Goal: Information Seeking & Learning: Compare options

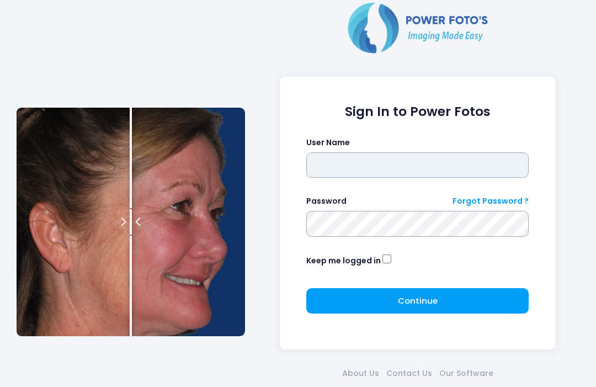
click at [440, 152] on input "text" at bounding box center [417, 164] width 222 height 25
type input "**********"
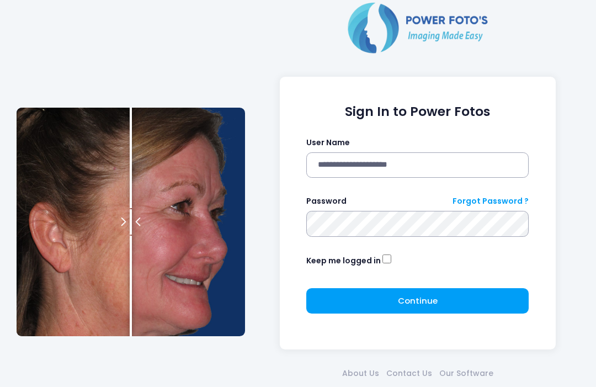
click button "submit" at bounding box center [0, 0] width 0 height 0
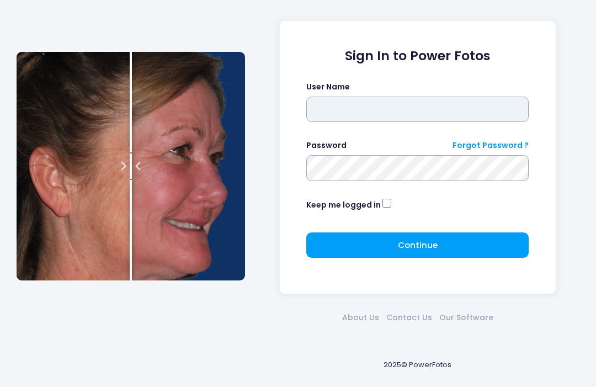
type input "**********"
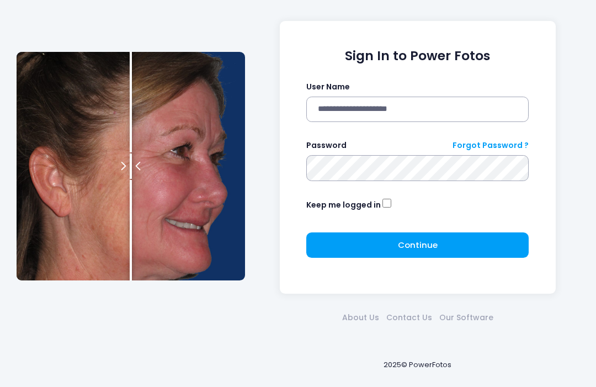
click button "submit" at bounding box center [0, 0] width 0 height 0
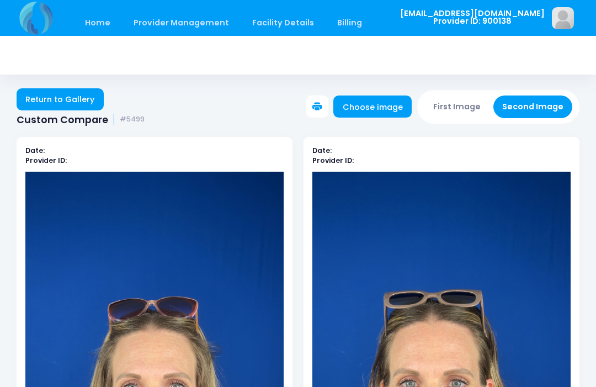
click at [100, 23] on link "Home" at bounding box center [97, 23] width 47 height 26
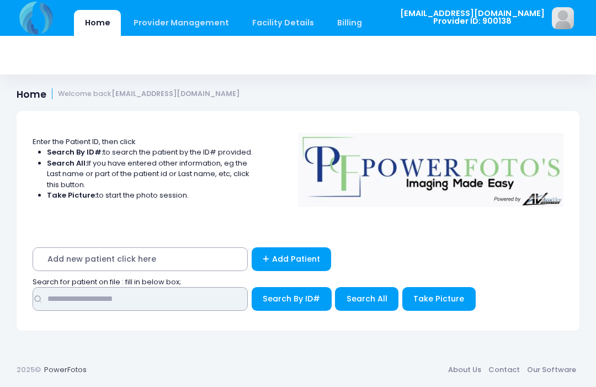
click at [109, 306] on input "text" at bounding box center [140, 299] width 215 height 24
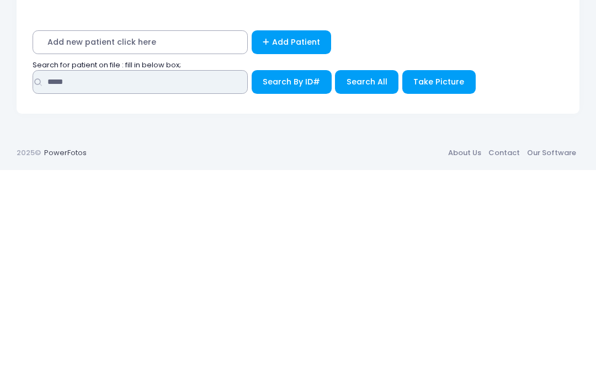
type input "*****"
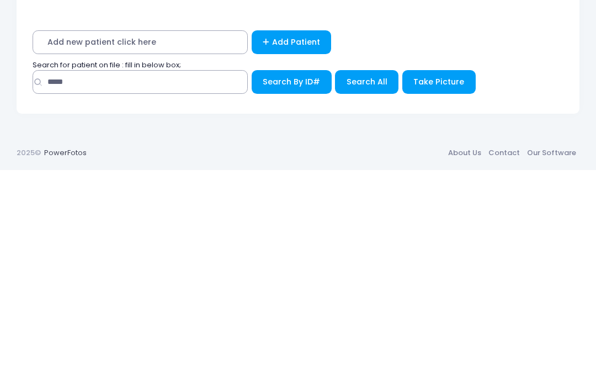
click at [360, 293] on span "Search All" at bounding box center [366, 298] width 41 height 11
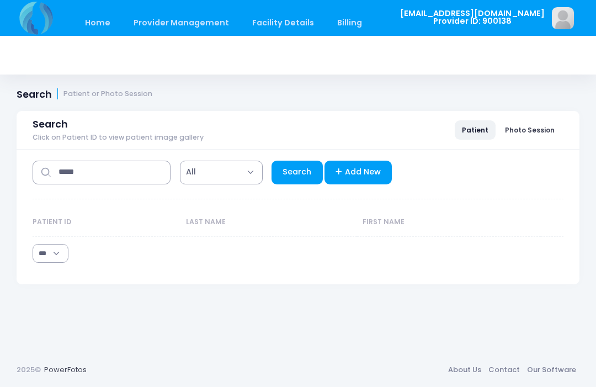
select select "***"
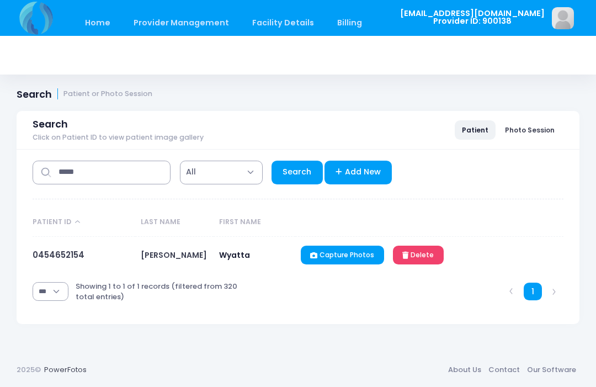
click at [77, 259] on link "0454652154" at bounding box center [59, 255] width 52 height 12
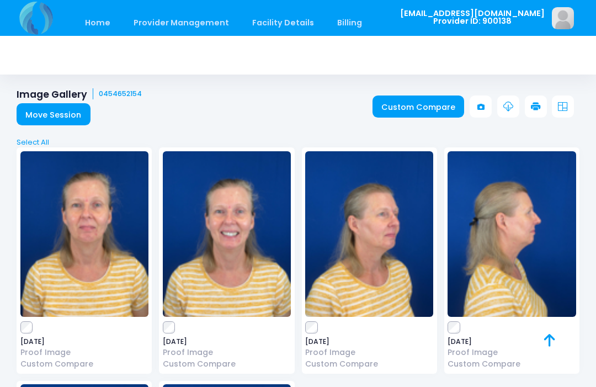
click at [36, 324] on label at bounding box center [84, 327] width 128 height 11
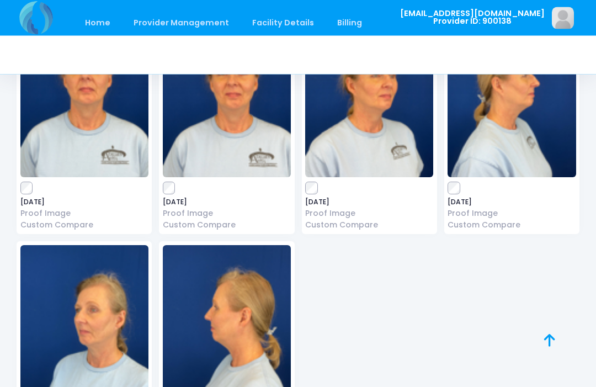
scroll to position [627, 0]
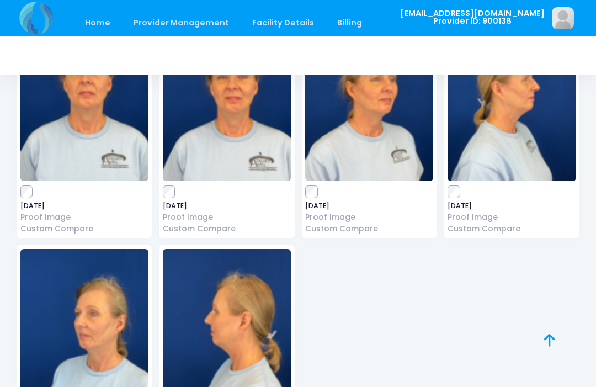
click at [30, 176] on img at bounding box center [84, 97] width 128 height 165
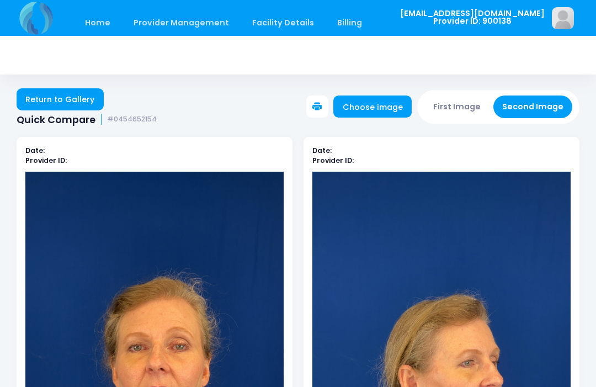
click at [379, 116] on link "Choose image" at bounding box center [372, 106] width 78 height 22
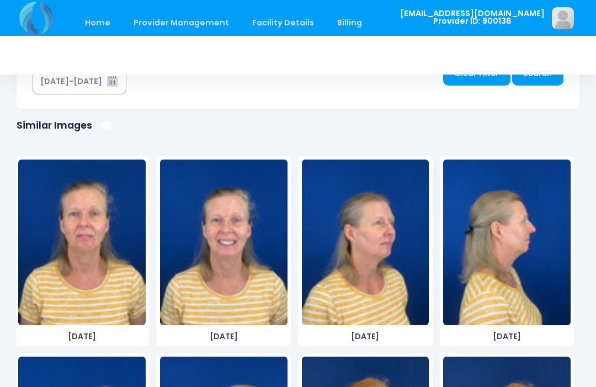
click at [87, 301] on img at bounding box center [81, 241] width 127 height 165
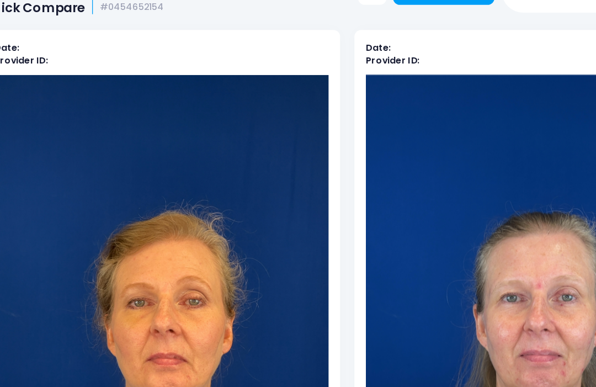
scroll to position [54, 0]
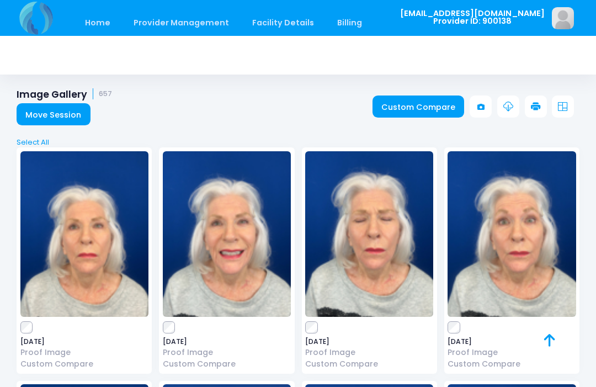
scroll to position [9, 0]
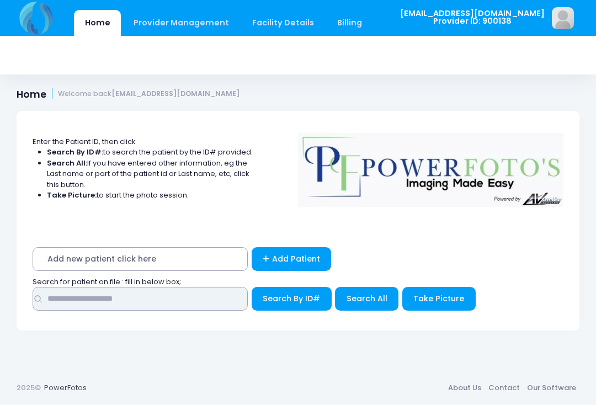
click at [191, 307] on input "text" at bounding box center [140, 299] width 215 height 24
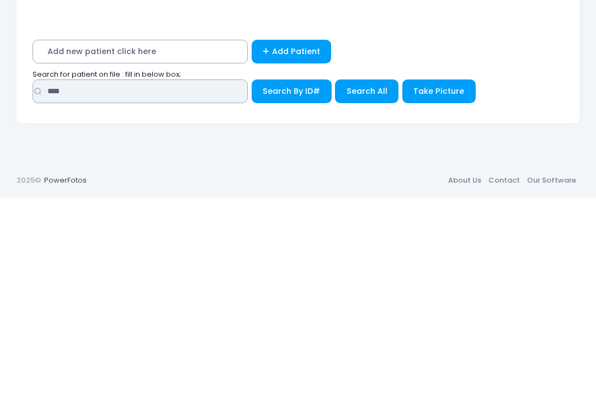
type input "****"
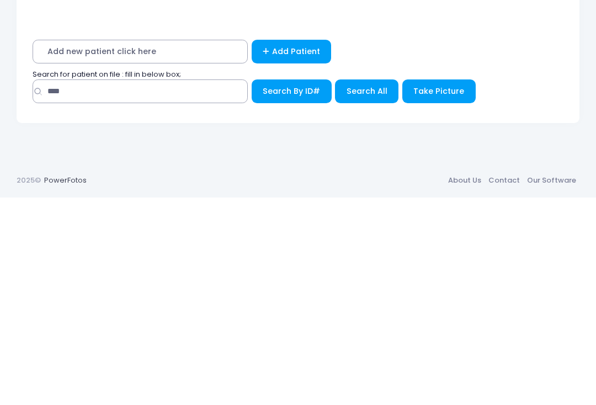
click at [367, 293] on span "Search All" at bounding box center [366, 298] width 41 height 11
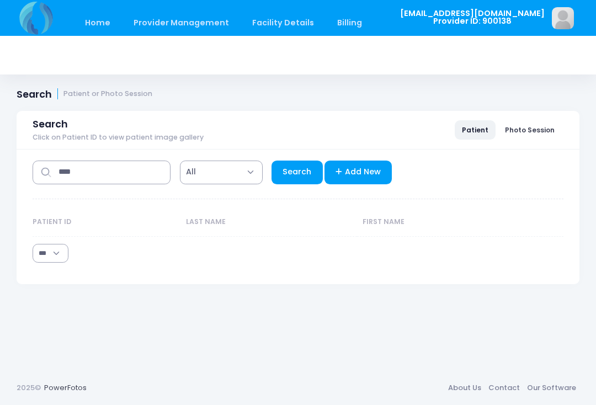
select select "***"
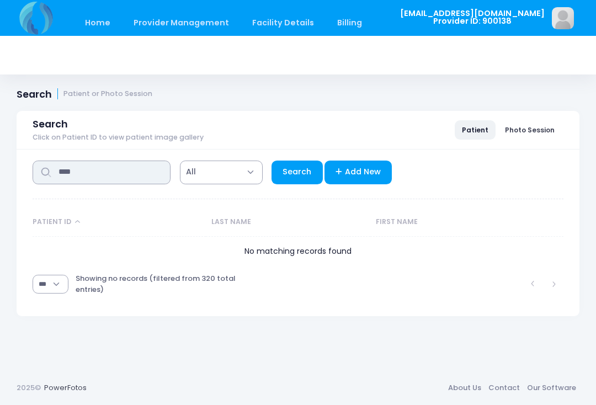
click at [120, 175] on input "****" at bounding box center [102, 173] width 138 height 24
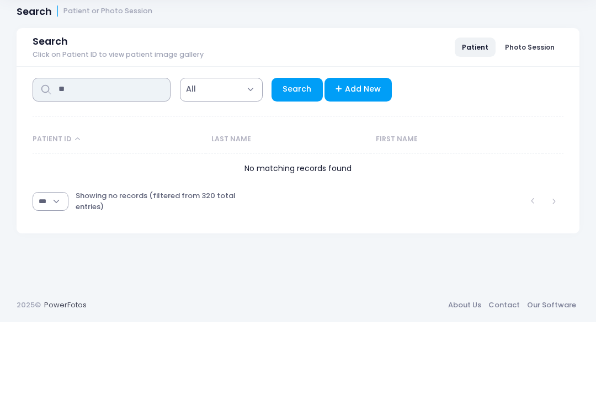
type input "*"
type input "******"
click at [293, 161] on link "Search" at bounding box center [296, 173] width 51 height 24
select select "***"
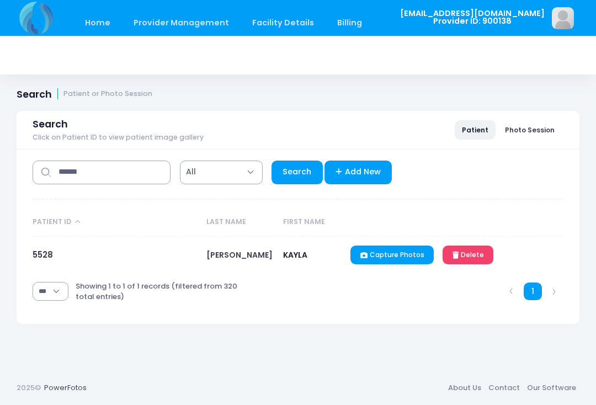
click at [53, 259] on link "5528" at bounding box center [43, 255] width 20 height 12
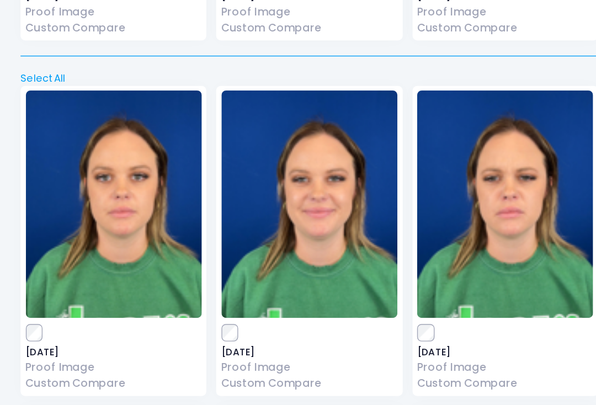
scroll to position [1256, 0]
click at [32, 334] on label at bounding box center [84, 339] width 128 height 11
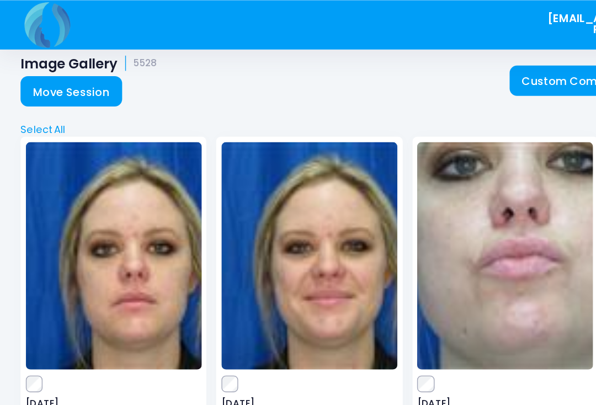
scroll to position [0, 0]
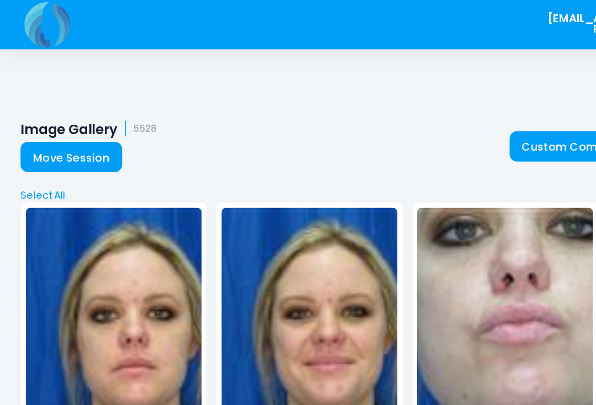
click at [402, 111] on link "Custom Compare" at bounding box center [418, 106] width 92 height 22
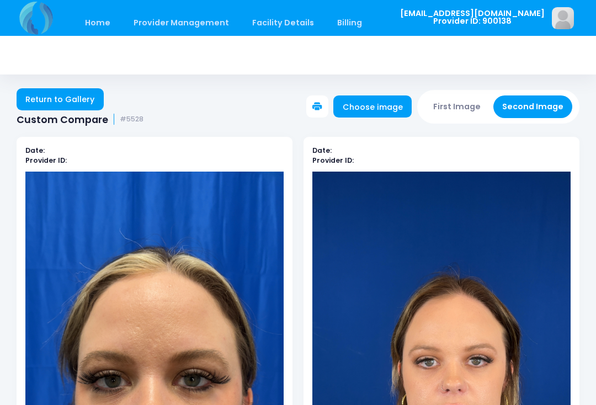
click at [452, 105] on button "First Image" at bounding box center [457, 106] width 66 height 23
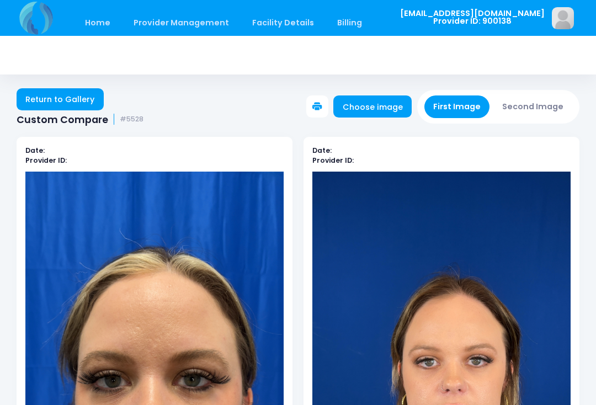
click at [389, 103] on link "Choose image" at bounding box center [372, 106] width 78 height 22
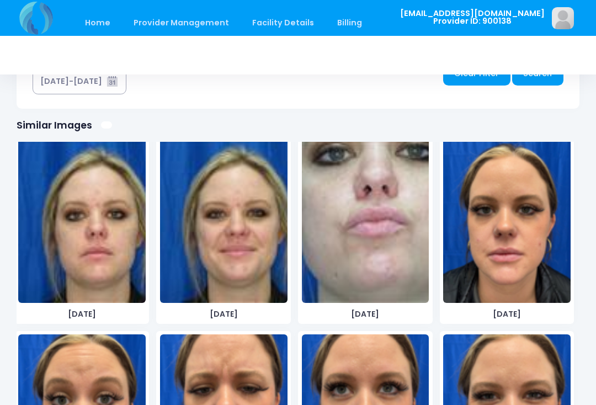
scroll to position [12, 0]
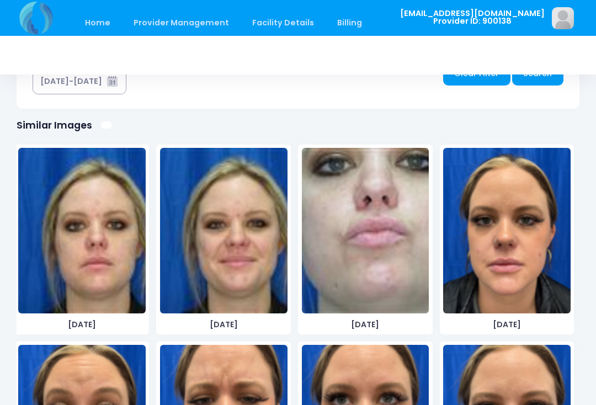
click at [107, 286] on img at bounding box center [81, 230] width 127 height 165
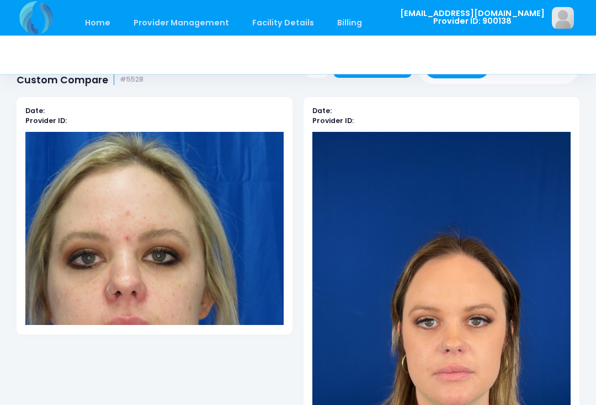
scroll to position [0, 0]
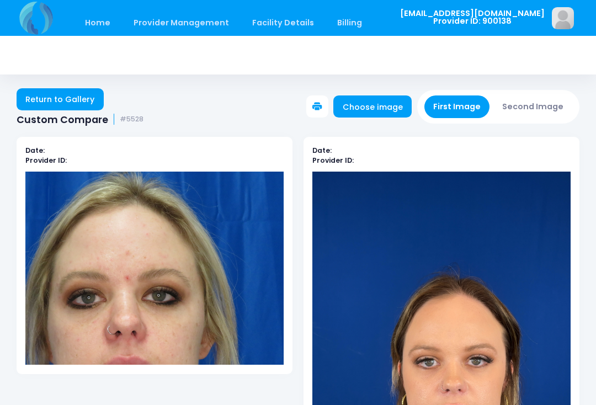
click at [471, 104] on button "First Image" at bounding box center [457, 106] width 66 height 23
click at [387, 108] on link "Choose image" at bounding box center [372, 106] width 78 height 22
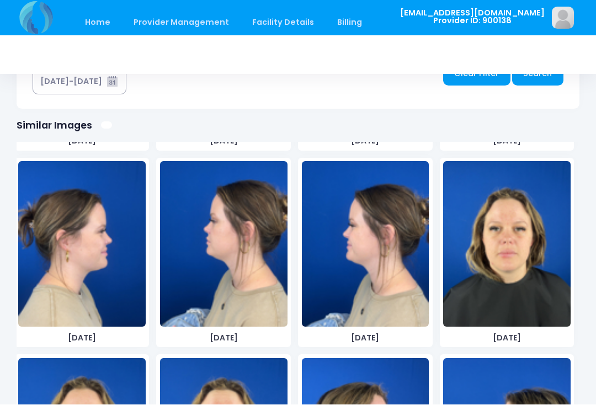
scroll to position [1381, 0]
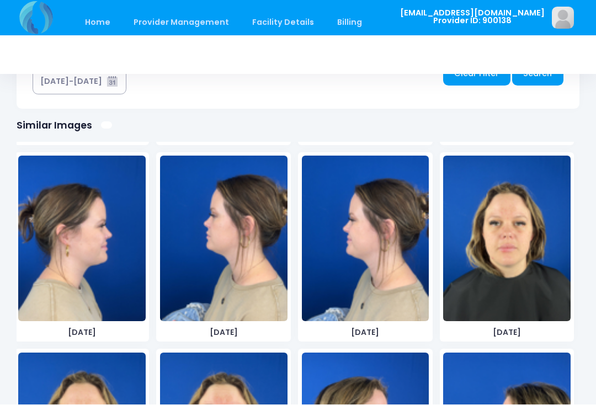
click at [532, 281] on img at bounding box center [506, 238] width 127 height 165
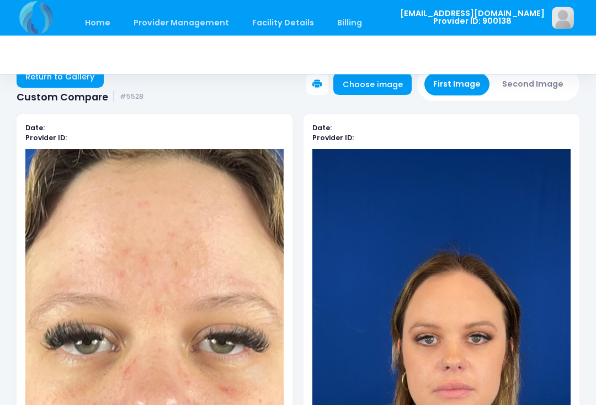
scroll to position [0, 0]
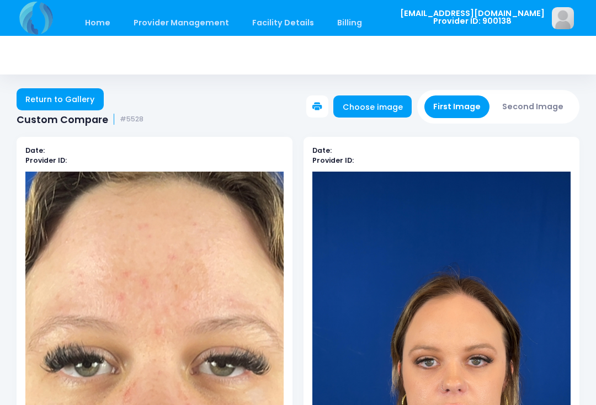
click at [399, 108] on link "Choose image" at bounding box center [372, 106] width 78 height 22
click at [540, 104] on button "Second Image" at bounding box center [532, 106] width 79 height 23
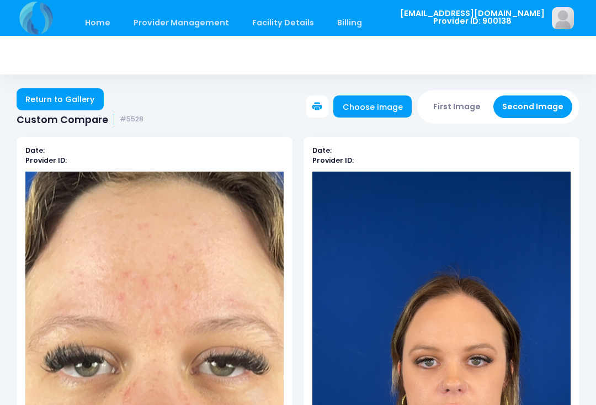
click at [389, 104] on link "Choose image" at bounding box center [372, 106] width 78 height 22
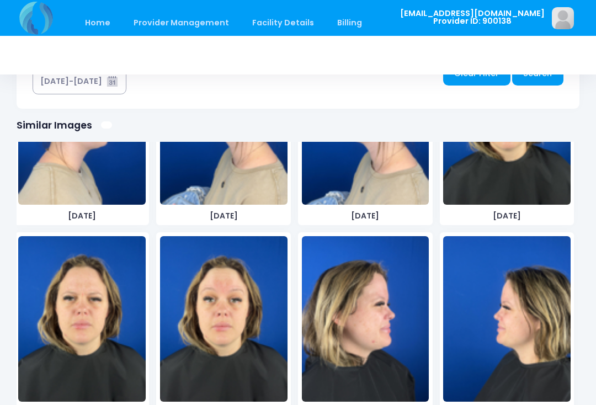
scroll to position [1498, 0]
click at [253, 344] on img at bounding box center [223, 318] width 127 height 165
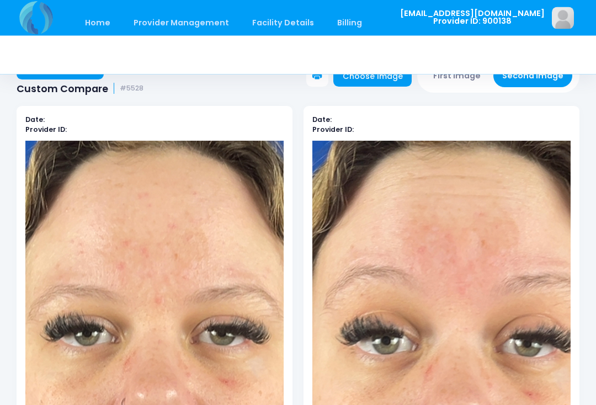
scroll to position [0, 0]
